Goal: Information Seeking & Learning: Learn about a topic

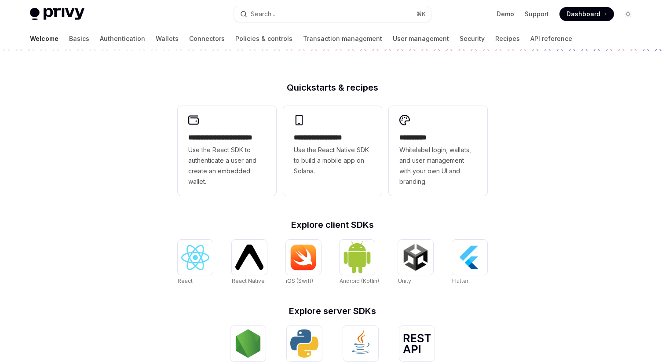
scroll to position [132, 0]
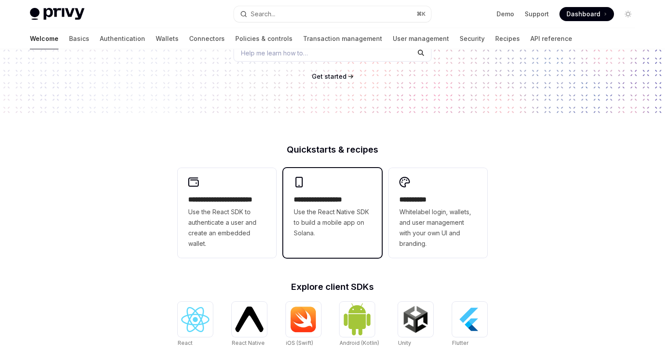
click at [310, 217] on span "Use the React Native SDK to build a mobile app on Solana." at bounding box center [332, 223] width 77 height 32
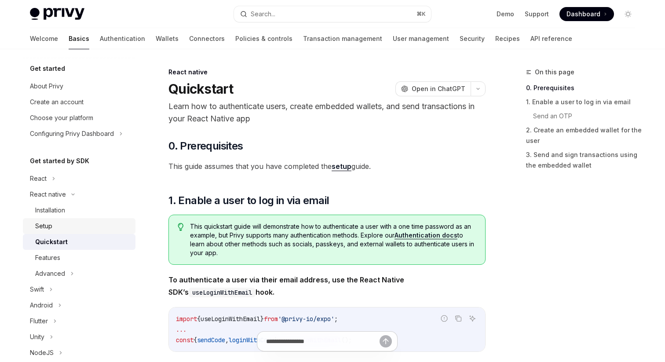
click at [42, 219] on link "Setup" at bounding box center [79, 226] width 113 height 16
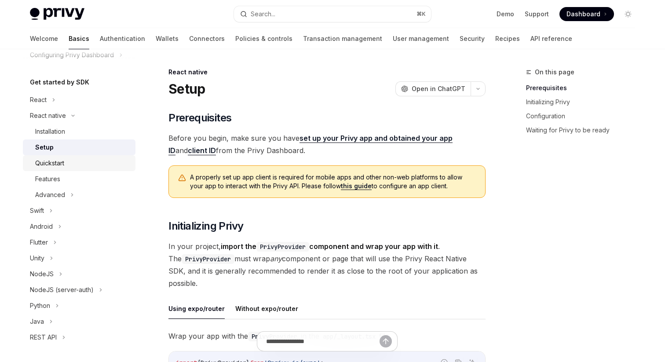
scroll to position [82, 0]
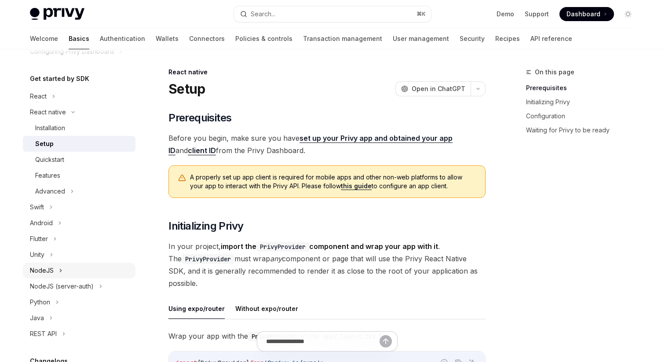
click at [46, 276] on button "NodeJS" at bounding box center [79, 271] width 113 height 16
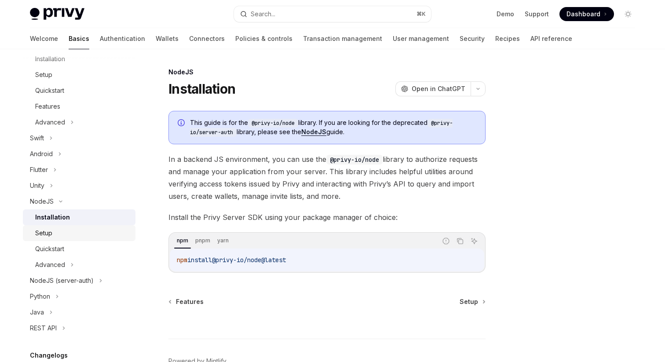
scroll to position [157, 0]
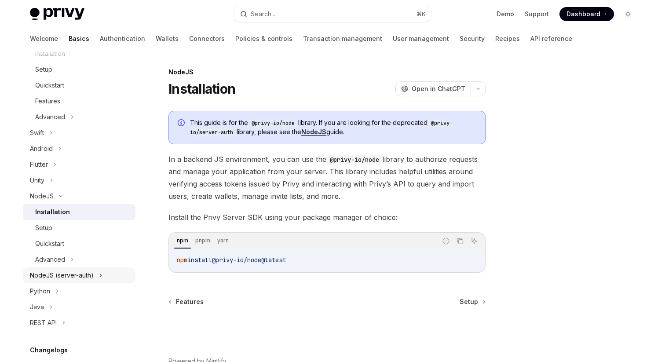
click at [50, 281] on button "NodeJS (server-auth)" at bounding box center [79, 276] width 113 height 16
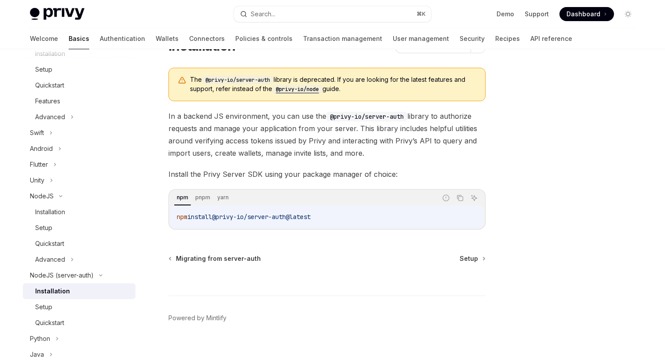
scroll to position [52, 0]
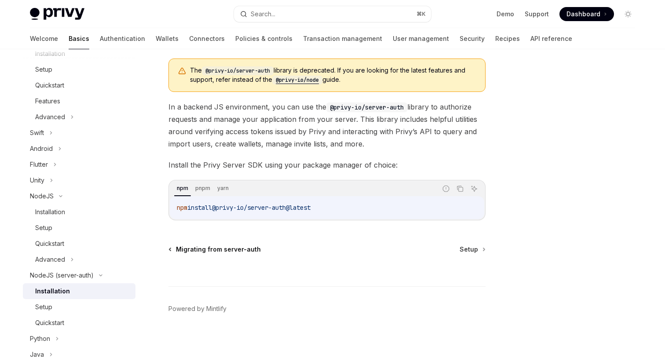
click at [213, 246] on span "Migrating from server-auth" at bounding box center [218, 249] width 85 height 9
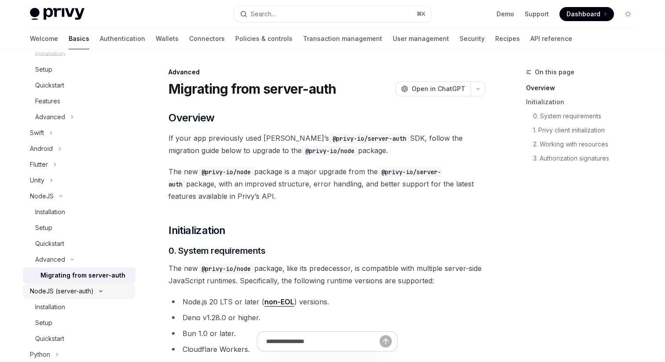
click at [80, 293] on div "NodeJS (server-auth)" at bounding box center [62, 291] width 64 height 11
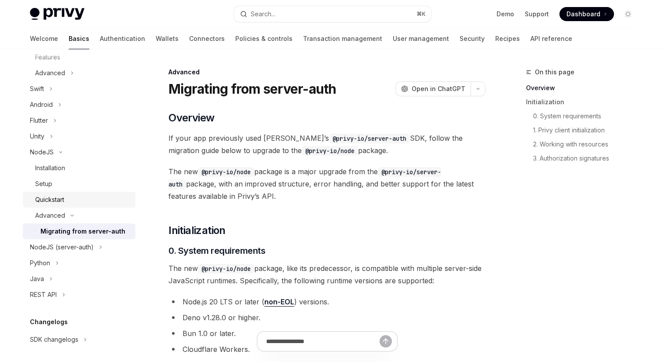
scroll to position [202, 0]
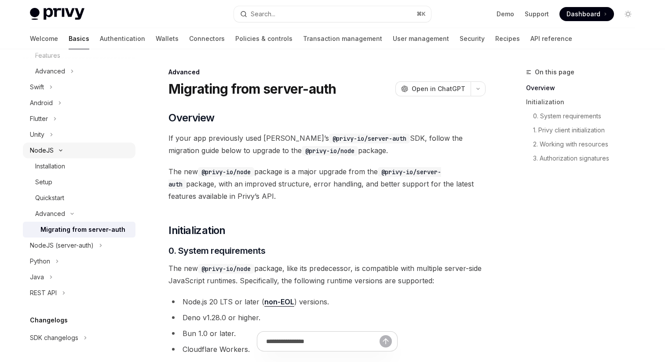
click at [70, 150] on button "NodeJS" at bounding box center [79, 151] width 113 height 16
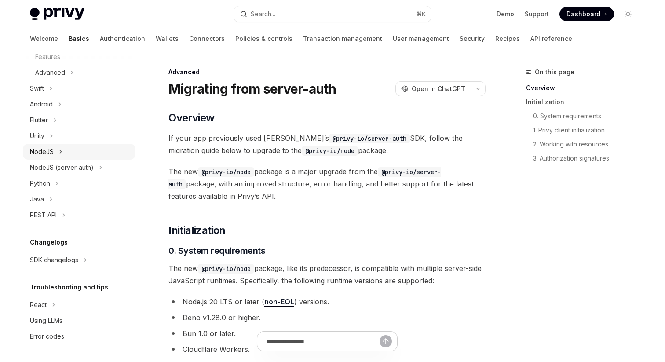
scroll to position [201, 0]
click at [49, 19] on img at bounding box center [57, 14] width 55 height 12
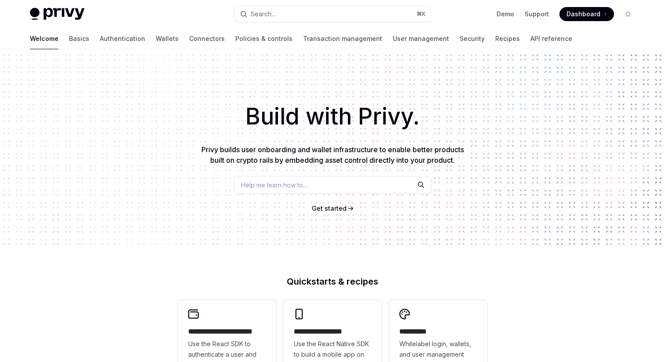
type textarea "*"
